Goal: Check status: Check status

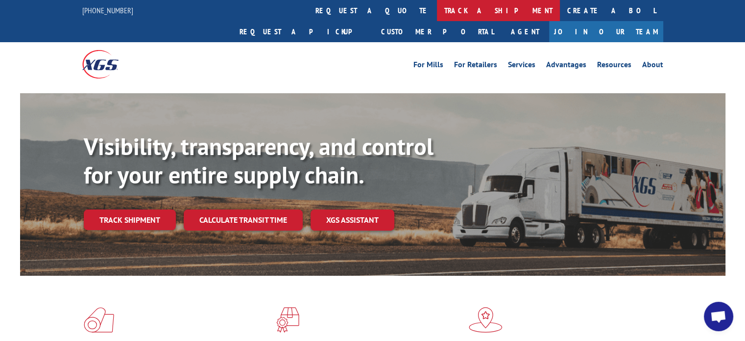
click at [437, 15] on link "track a shipment" at bounding box center [498, 10] width 123 height 21
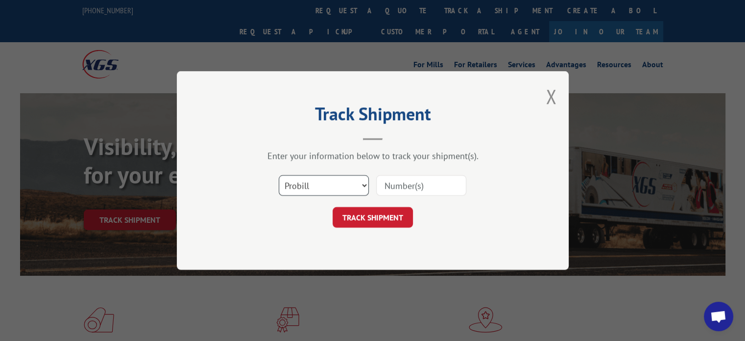
click at [365, 185] on select "Select category... Probill BOL PO" at bounding box center [324, 185] width 90 height 21
select select "bol"
click at [279, 175] on select "Select category... Probill BOL PO" at bounding box center [324, 185] width 90 height 21
click at [412, 180] on input at bounding box center [421, 185] width 90 height 21
paste input "6010108"
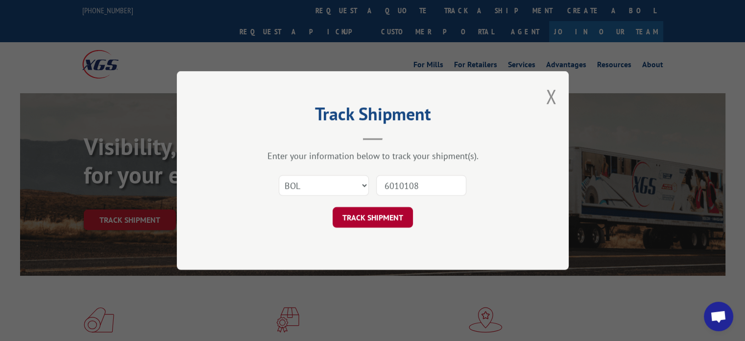
type input "6010108"
click at [372, 224] on button "TRACK SHIPMENT" at bounding box center [373, 217] width 80 height 21
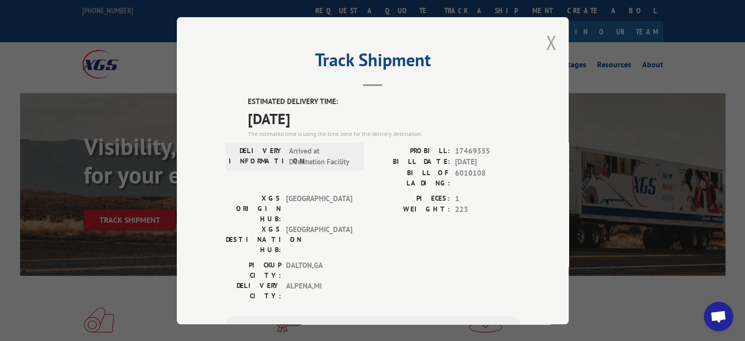
click at [546, 41] on button "Close modal" at bounding box center [551, 42] width 11 height 26
